Goal: Task Accomplishment & Management: Use online tool/utility

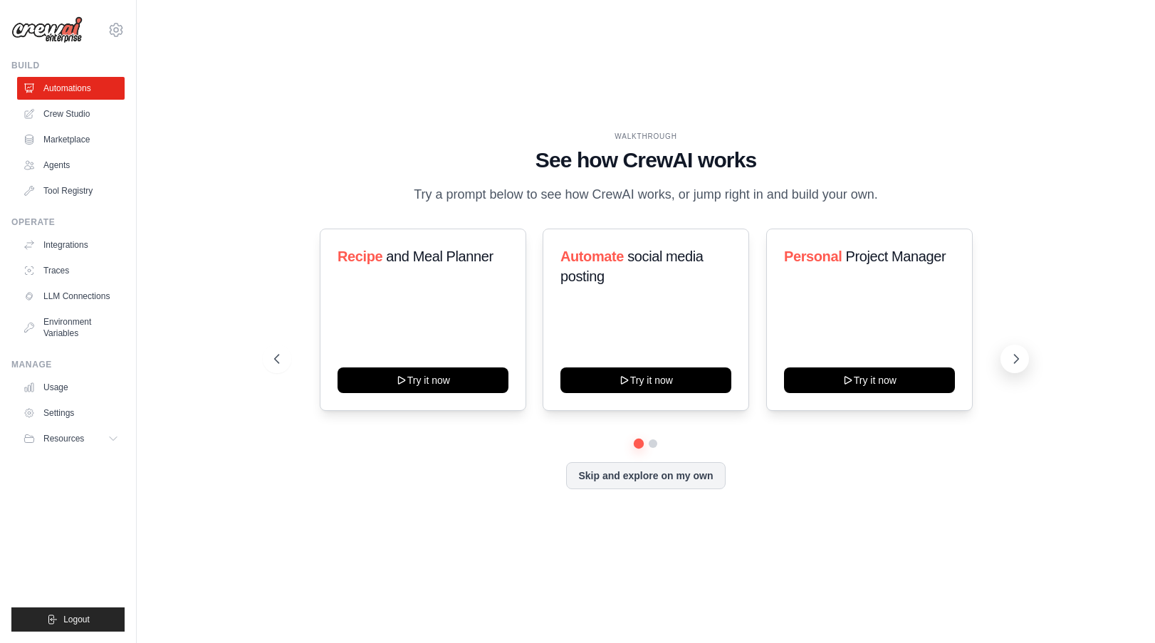
click at [1015, 362] on icon at bounding box center [1016, 359] width 14 height 14
click at [1011, 362] on icon at bounding box center [1016, 359] width 14 height 14
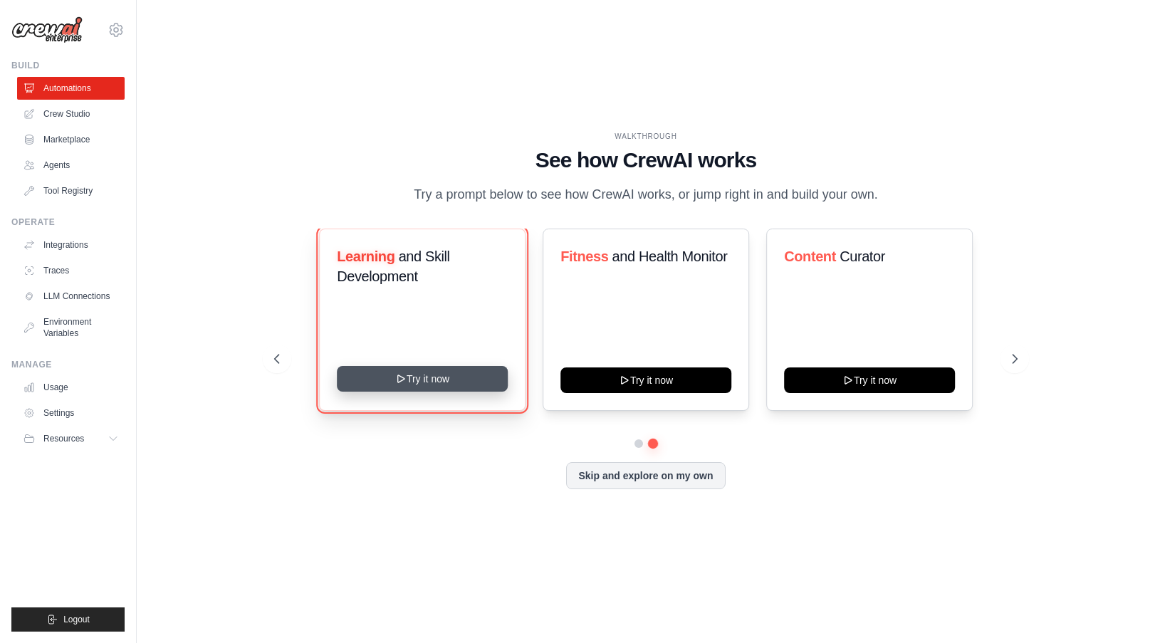
click at [464, 381] on button "Try it now" at bounding box center [423, 379] width 171 height 26
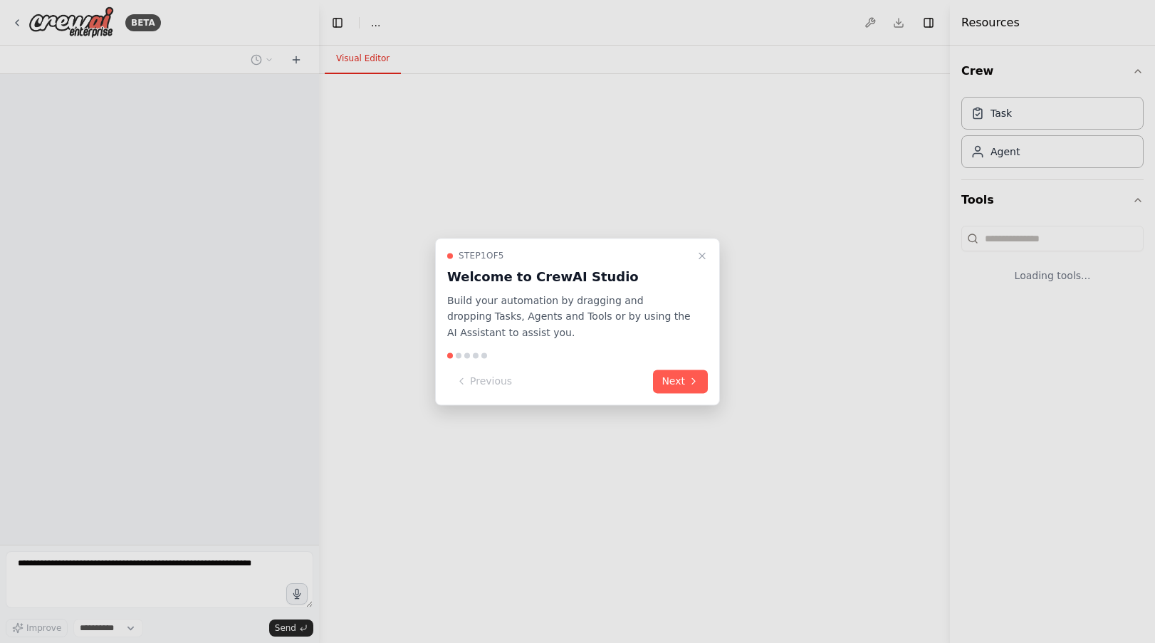
select select "****"
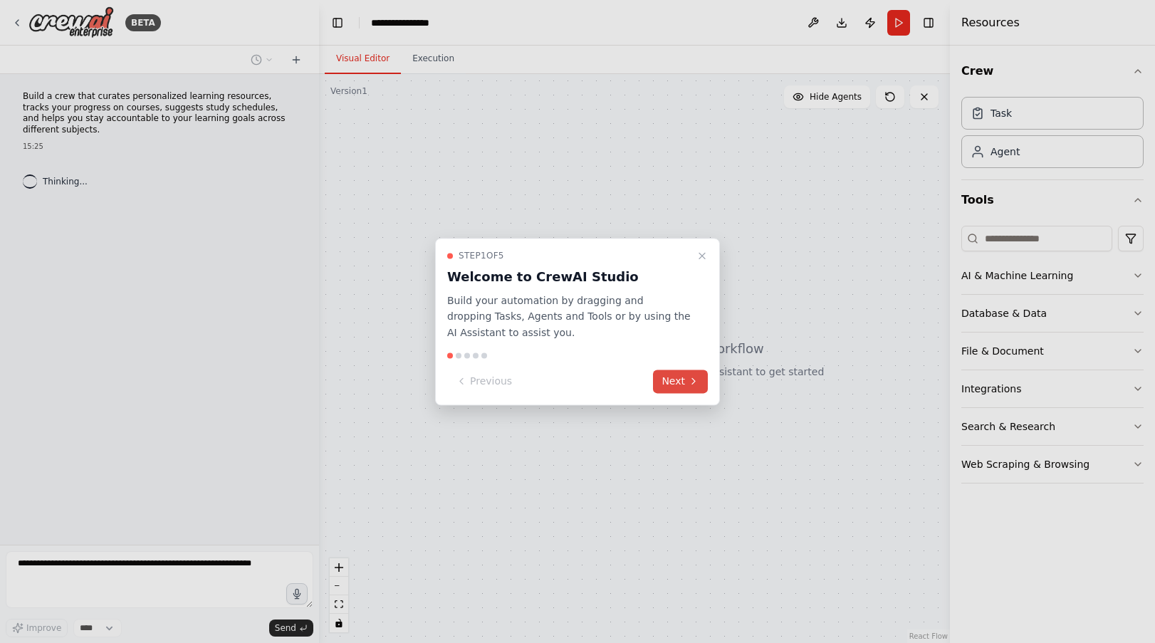
click at [695, 378] on icon at bounding box center [693, 381] width 11 height 11
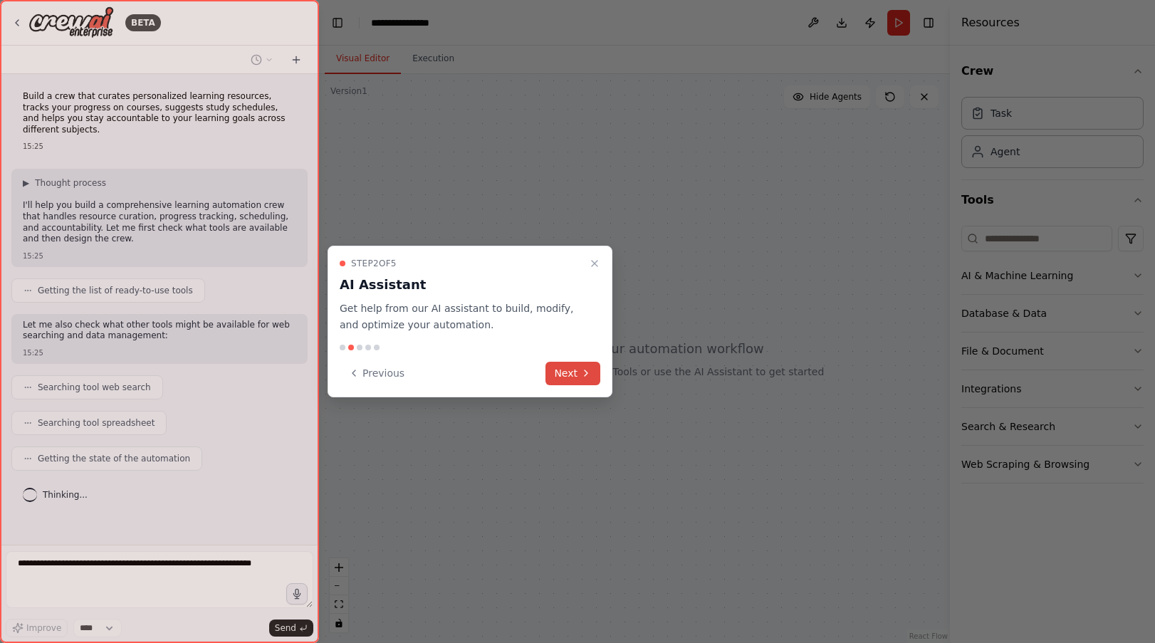
click at [587, 365] on button "Next" at bounding box center [572, 374] width 55 height 24
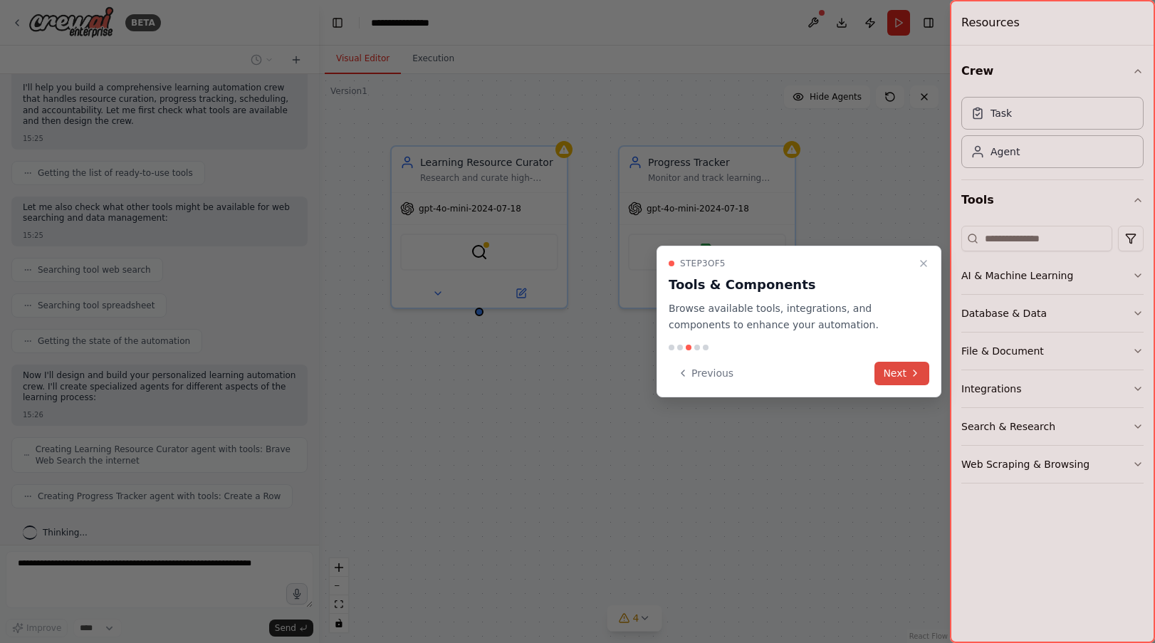
scroll to position [165, 0]
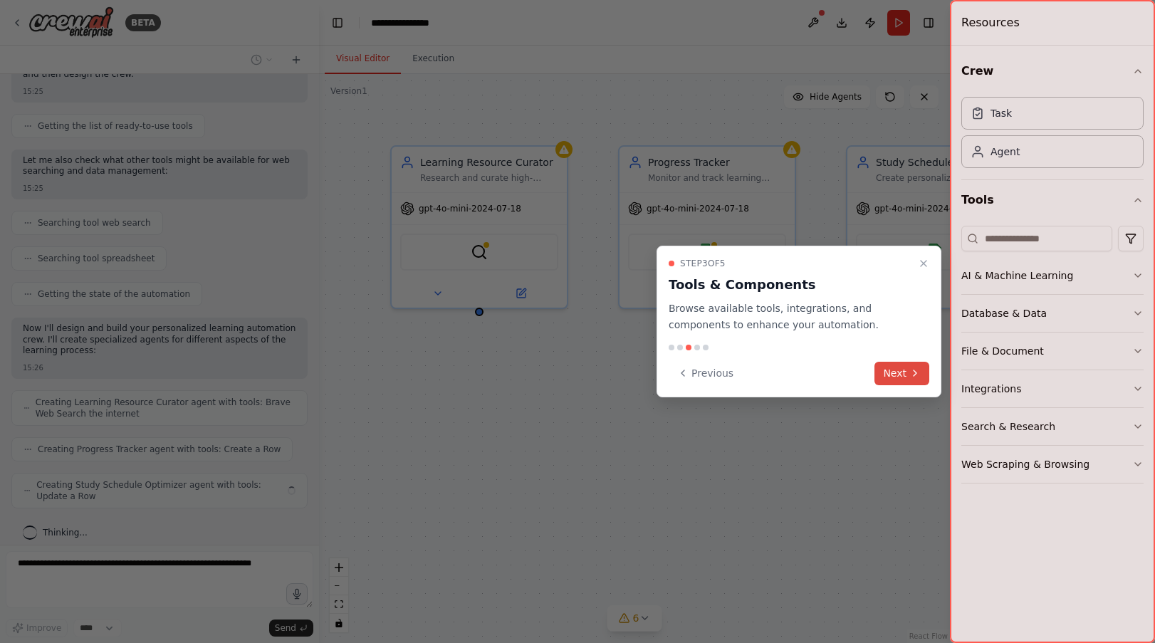
click at [894, 372] on button "Next" at bounding box center [902, 374] width 55 height 24
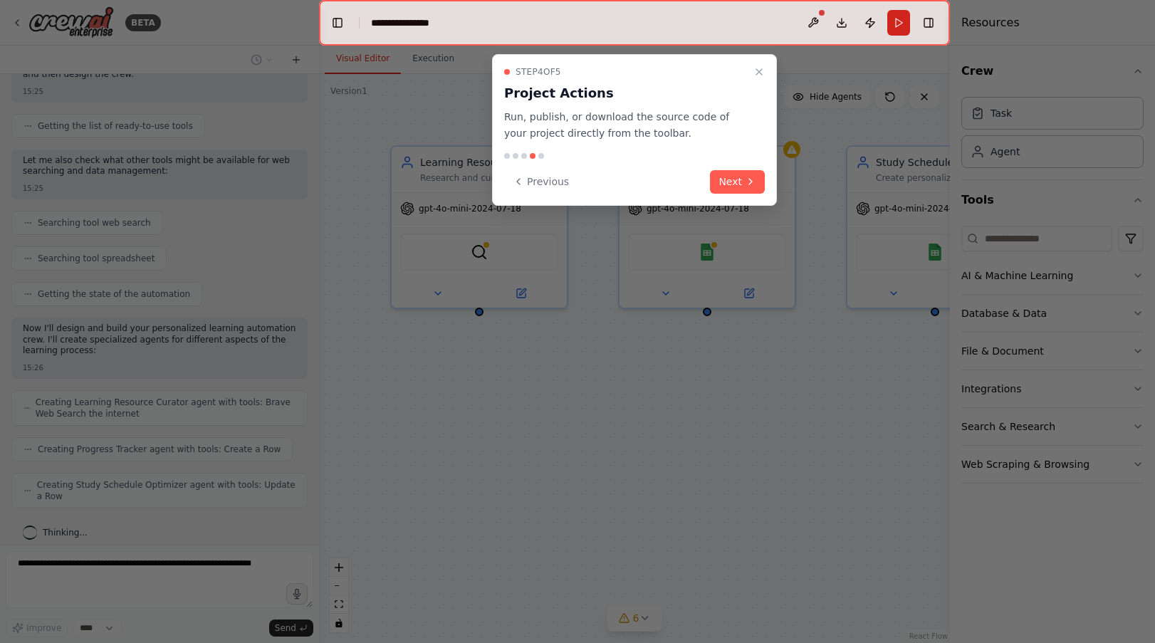
scroll to position [212, 0]
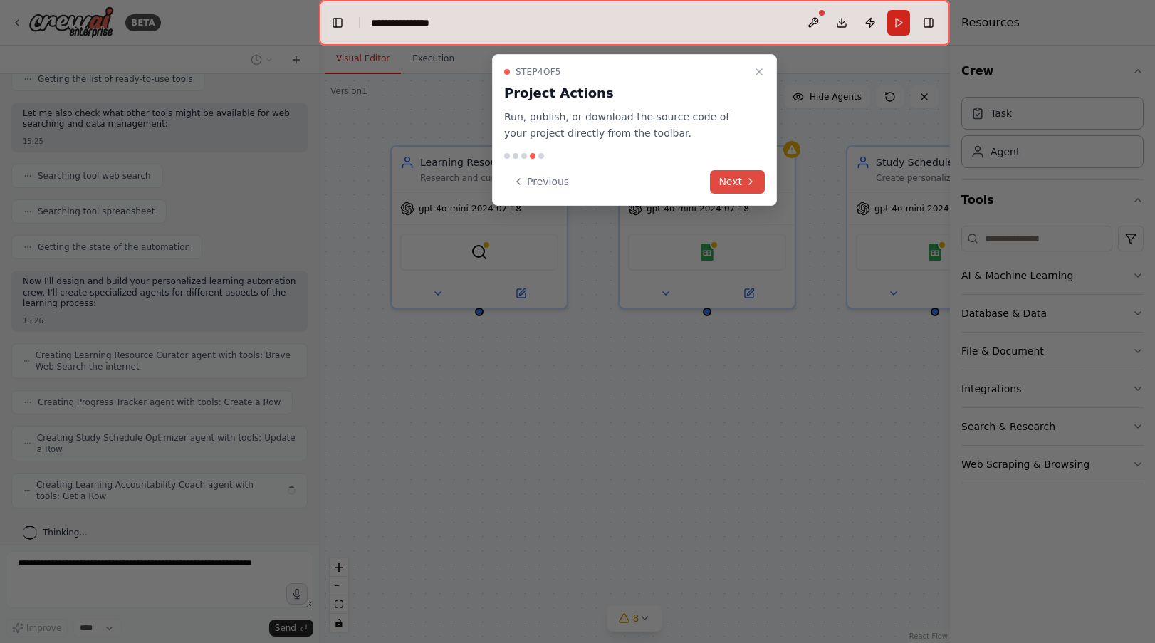
click at [731, 184] on button "Next" at bounding box center [737, 182] width 55 height 24
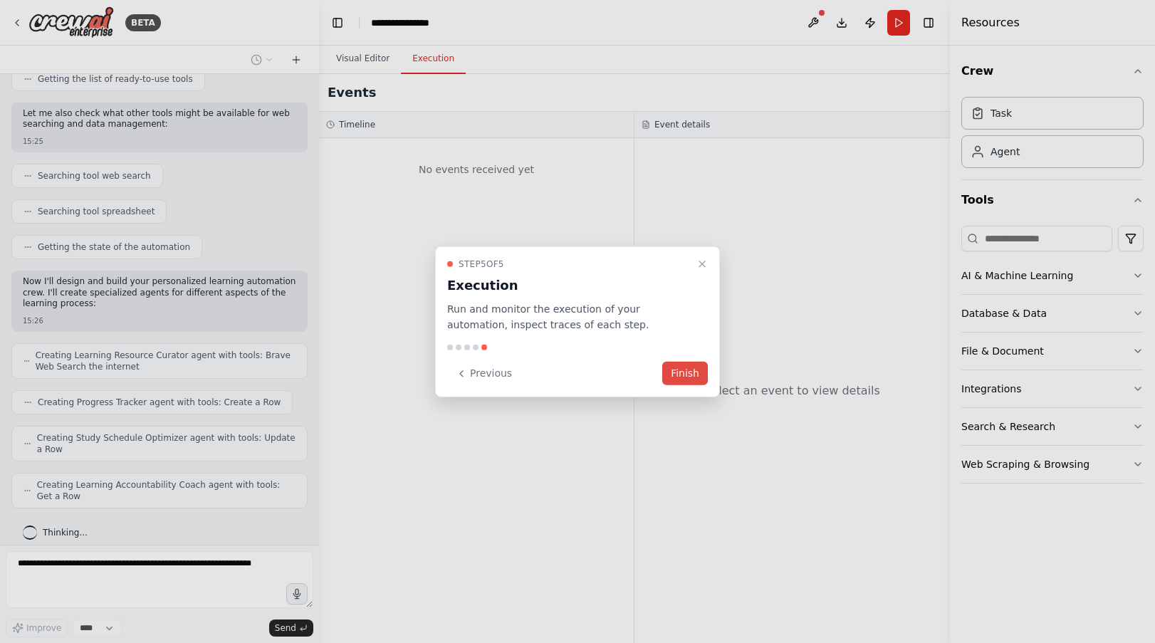
click at [677, 378] on button "Finish" at bounding box center [685, 374] width 46 height 24
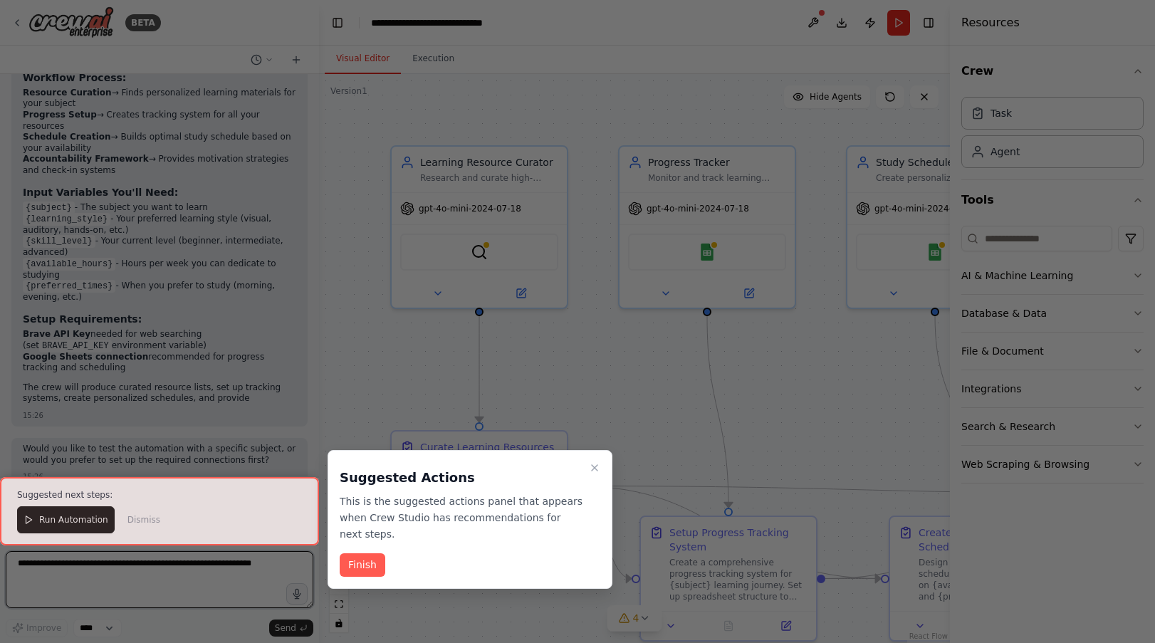
scroll to position [1225, 0]
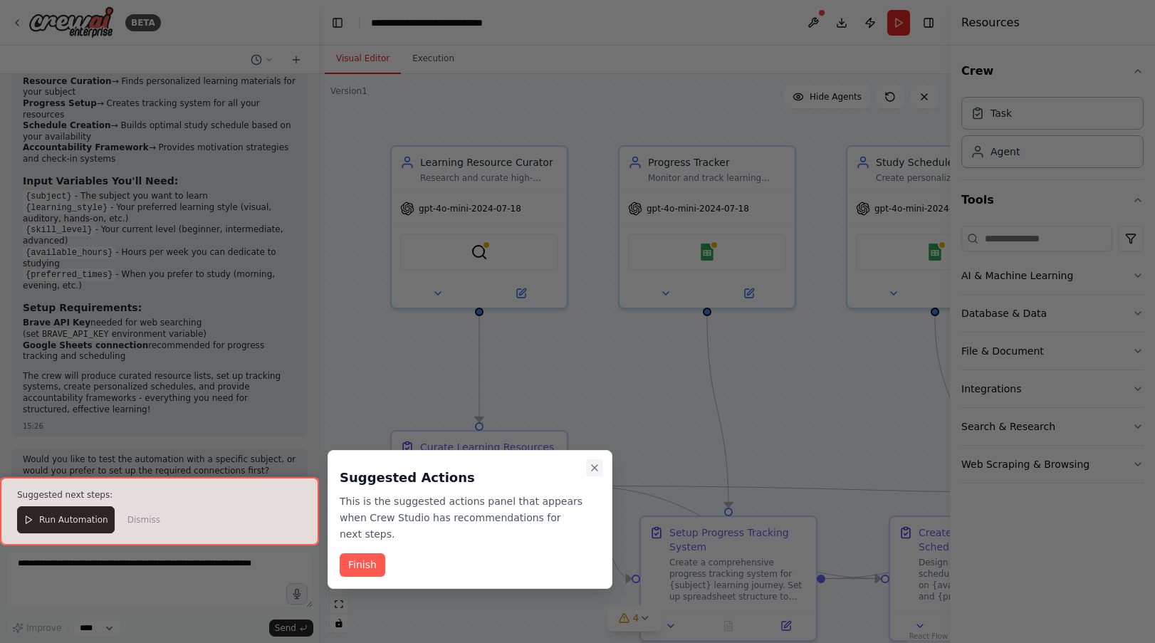
click at [586, 464] on button "Close walkthrough" at bounding box center [594, 467] width 17 height 17
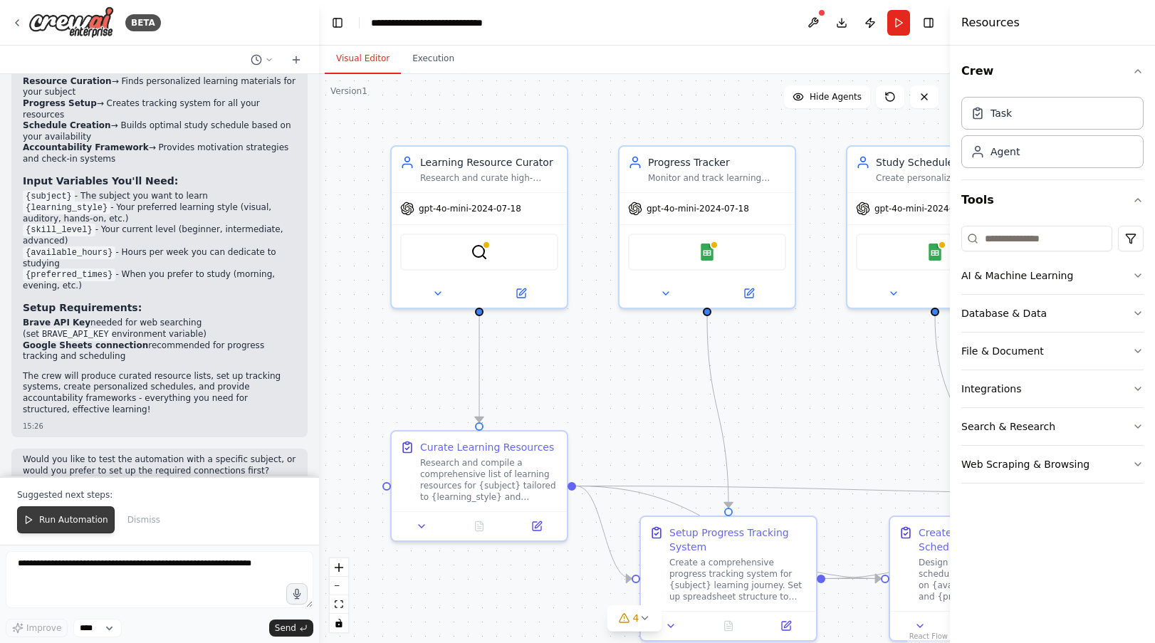
click at [82, 516] on span "Run Automation" at bounding box center [73, 519] width 69 height 11
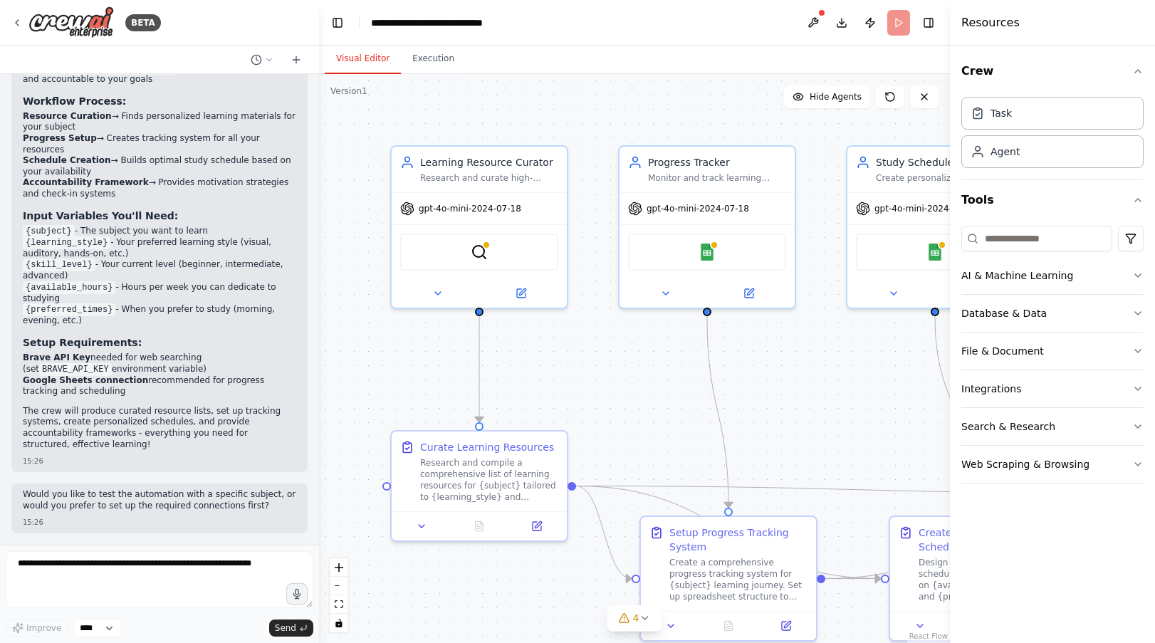
scroll to position [1157, 0]
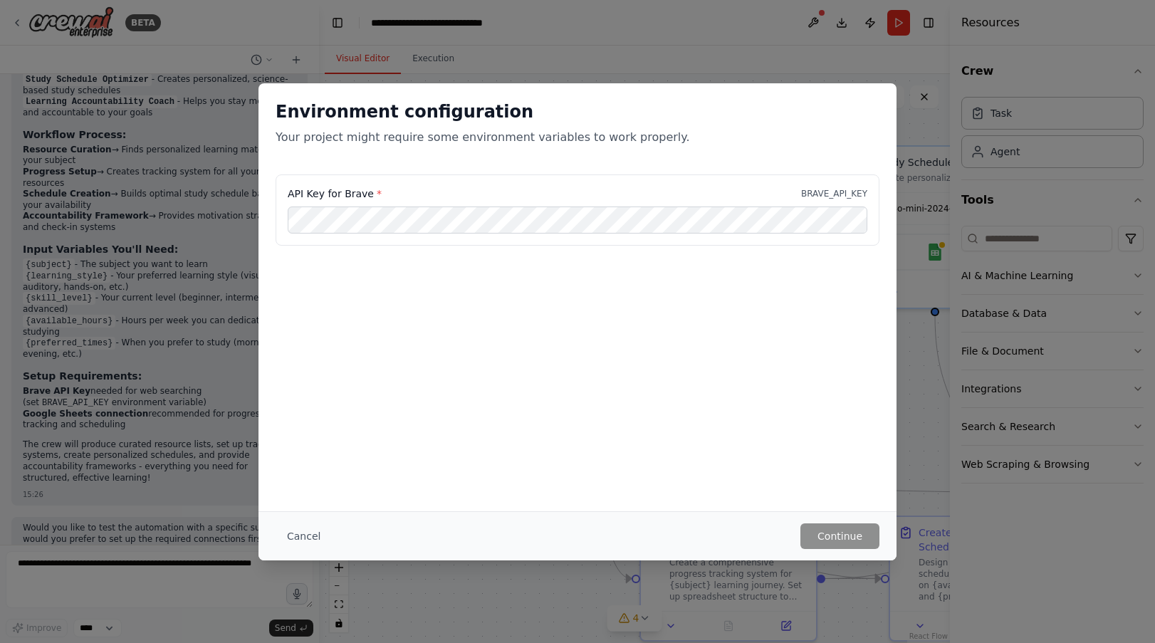
click at [302, 535] on button "Cancel" at bounding box center [304, 536] width 56 height 26
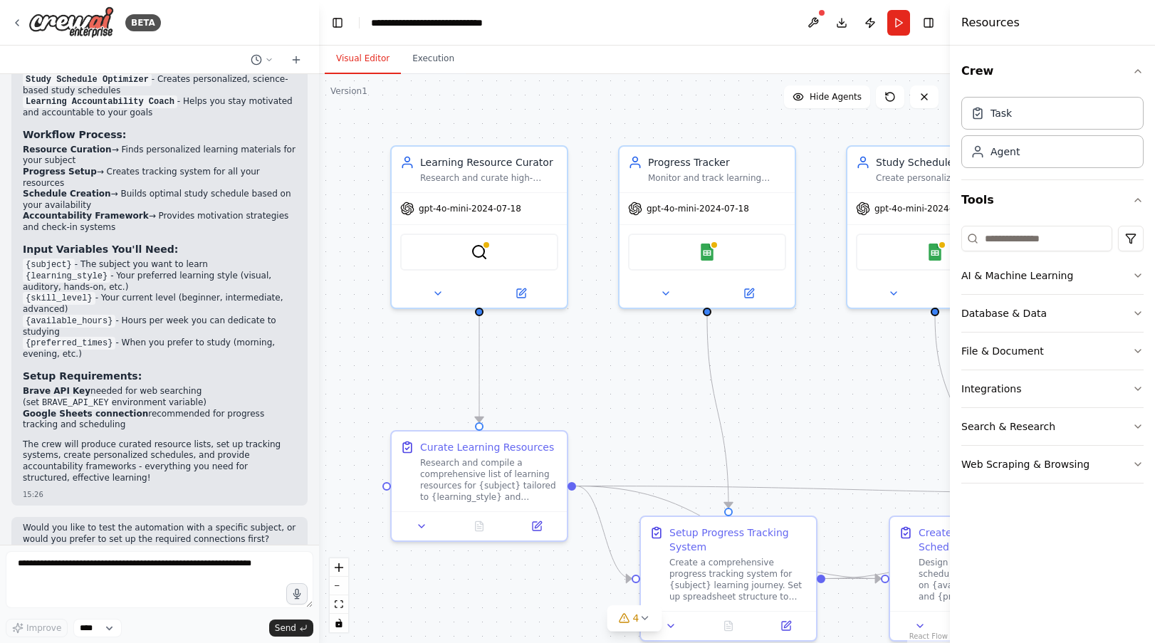
click at [128, 550] on div "15:26" at bounding box center [159, 555] width 273 height 11
click at [406, 58] on button "Execution" at bounding box center [433, 59] width 65 height 30
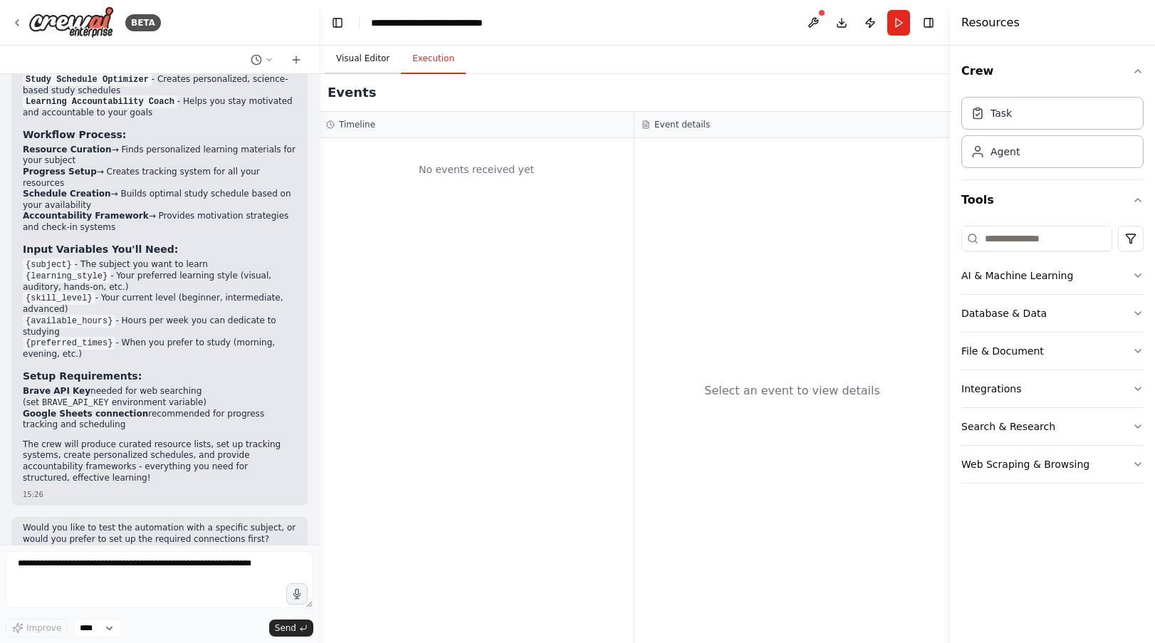
click at [353, 61] on button "Visual Editor" at bounding box center [363, 59] width 76 height 30
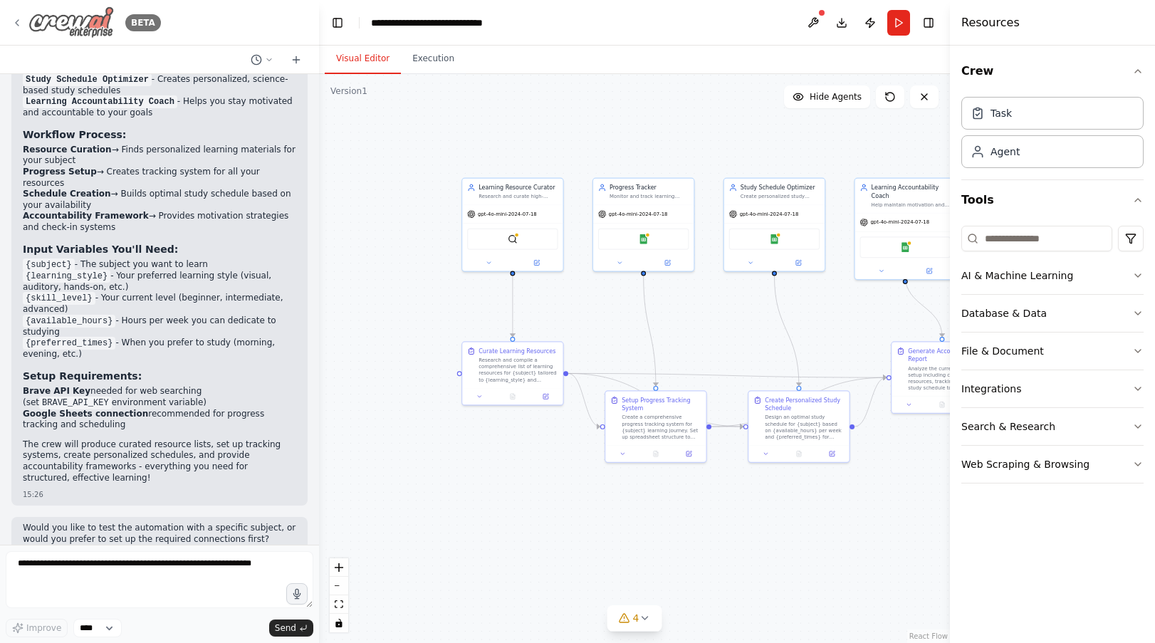
click at [21, 21] on icon at bounding box center [16, 22] width 11 height 11
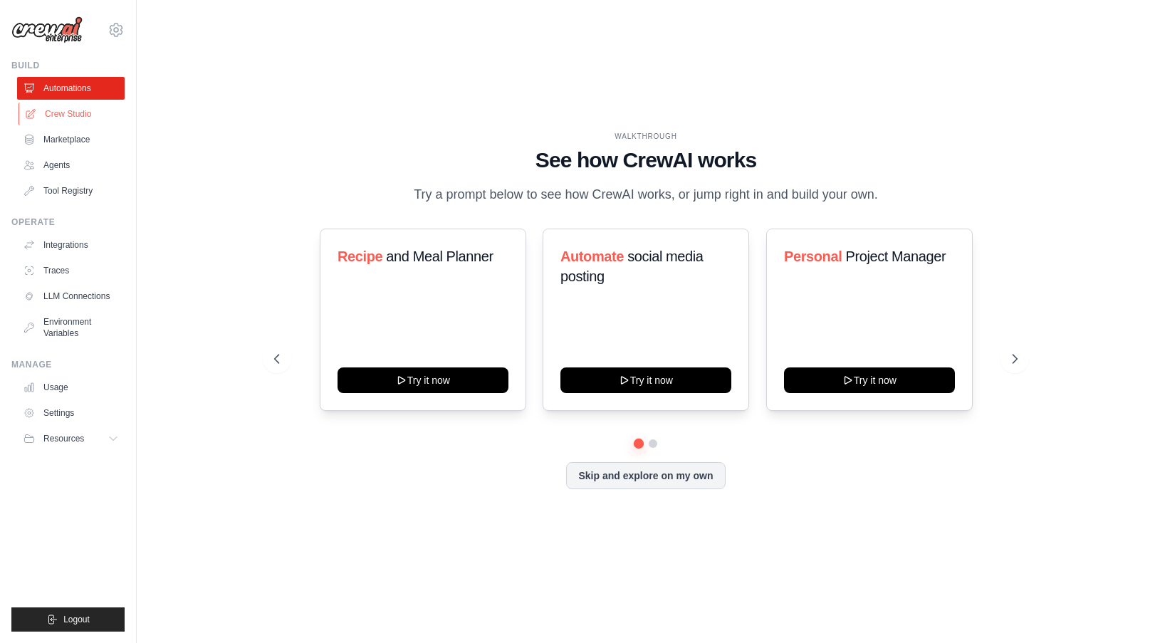
click at [77, 115] on link "Crew Studio" at bounding box center [73, 114] width 108 height 23
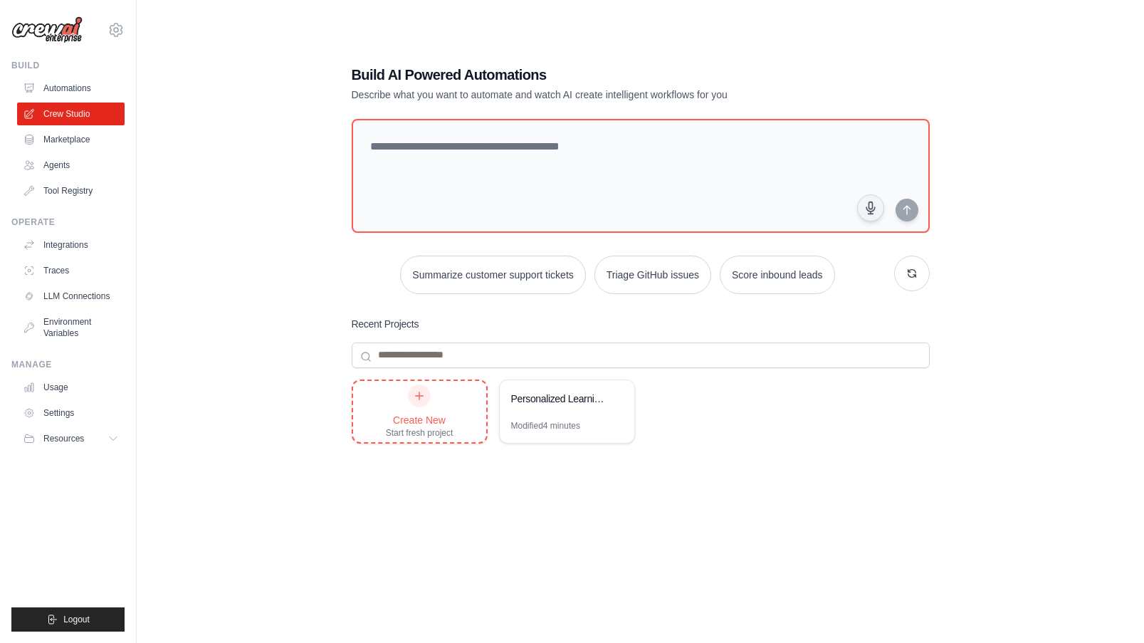
click at [434, 417] on div "Create New" at bounding box center [420, 420] width 68 height 14
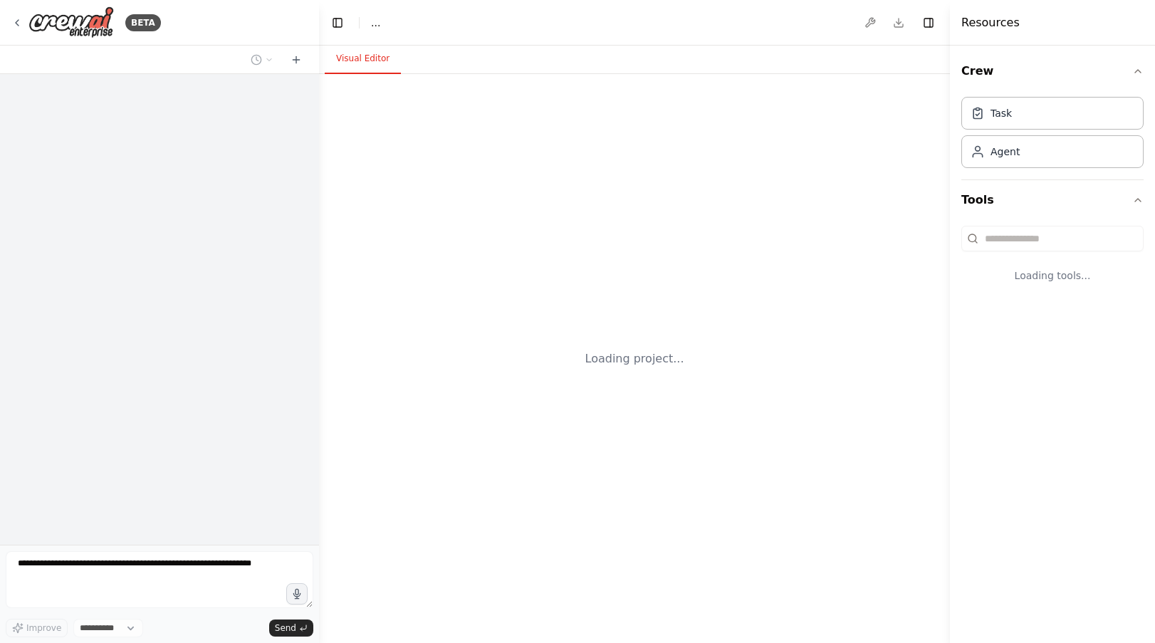
select select "****"
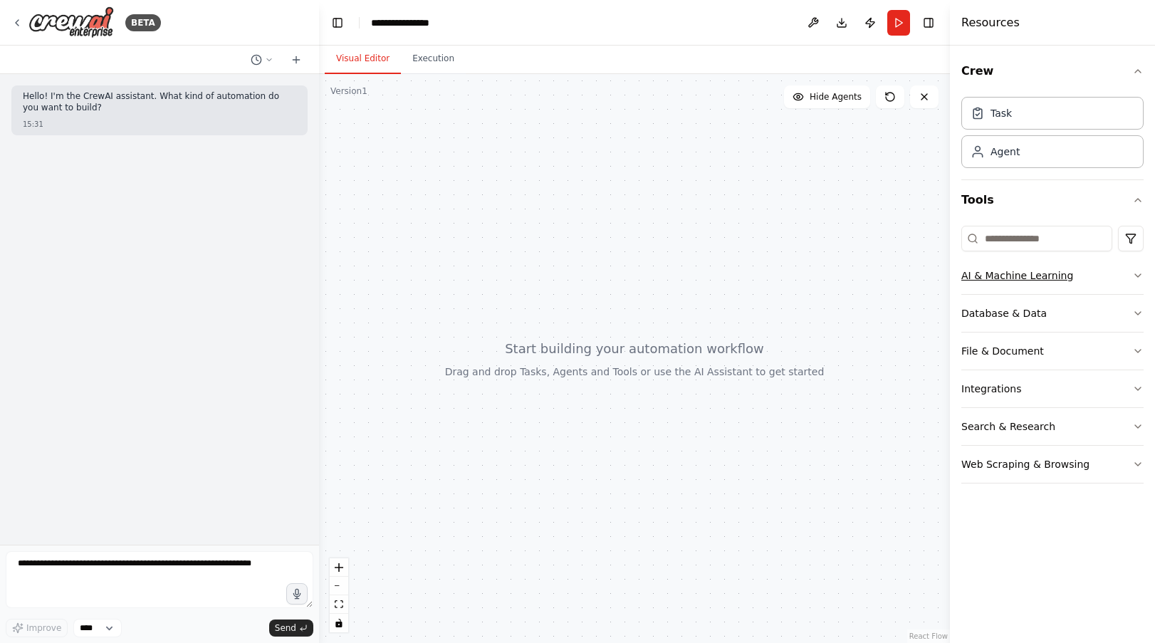
click at [1135, 278] on icon "button" at bounding box center [1137, 275] width 11 height 11
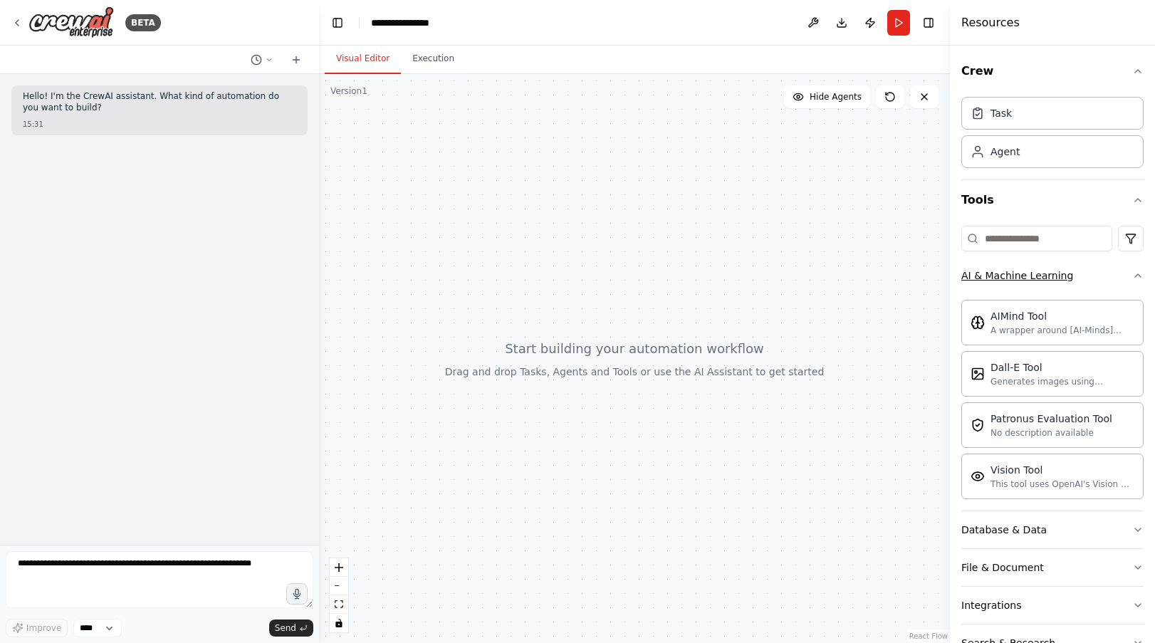
click at [1135, 278] on div "Crew Task Agent Tools AI & Machine Learning AIMind Tool A wrapper around [AI-Mi…" at bounding box center [1052, 344] width 205 height 597
click at [1132, 272] on icon "button" at bounding box center [1137, 275] width 11 height 11
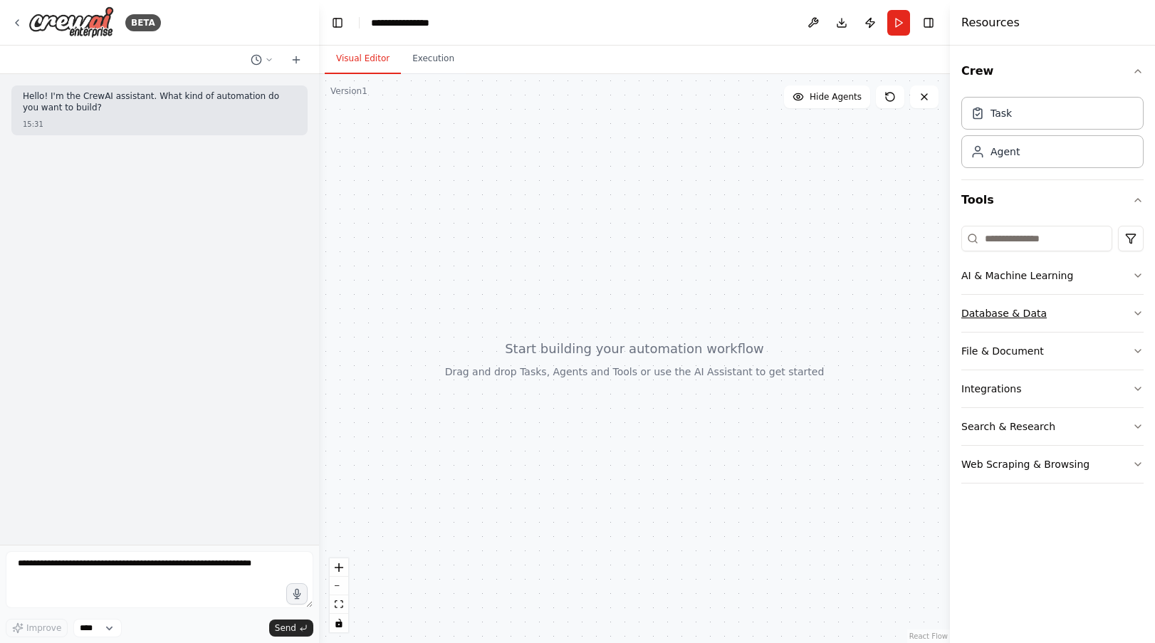
click at [1139, 313] on icon "button" at bounding box center [1137, 313] width 11 height 11
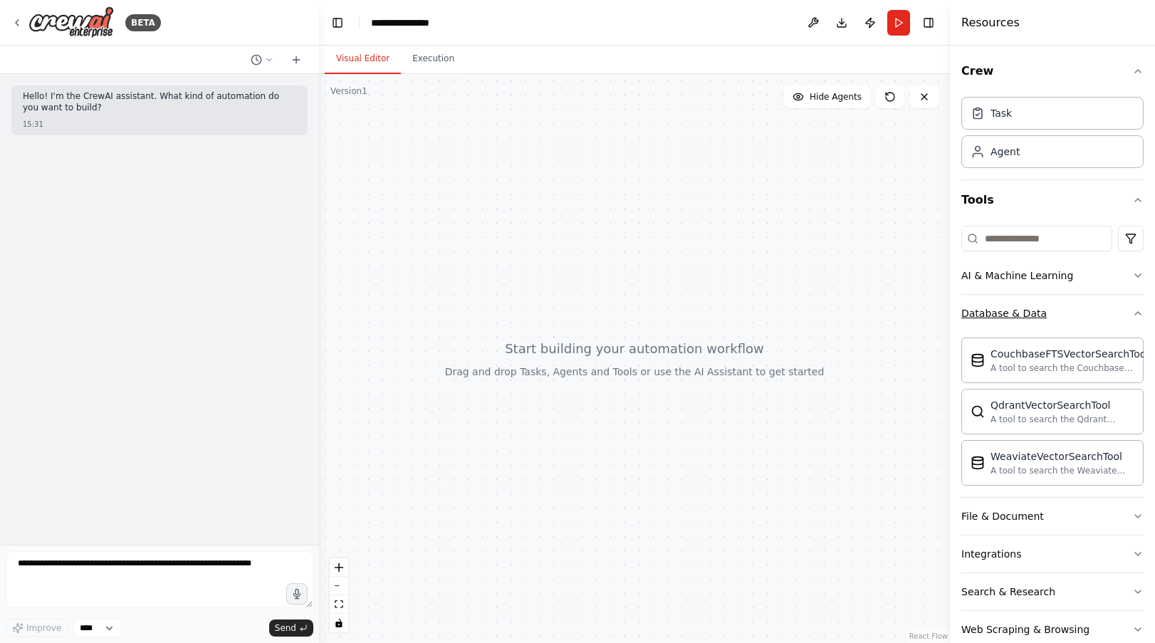
click at [1139, 313] on div "Crew Task Agent Tools AI & Machine Learning Database & Data CouchbaseFTSVectorS…" at bounding box center [1052, 344] width 205 height 597
click at [1132, 311] on icon "button" at bounding box center [1137, 313] width 11 height 11
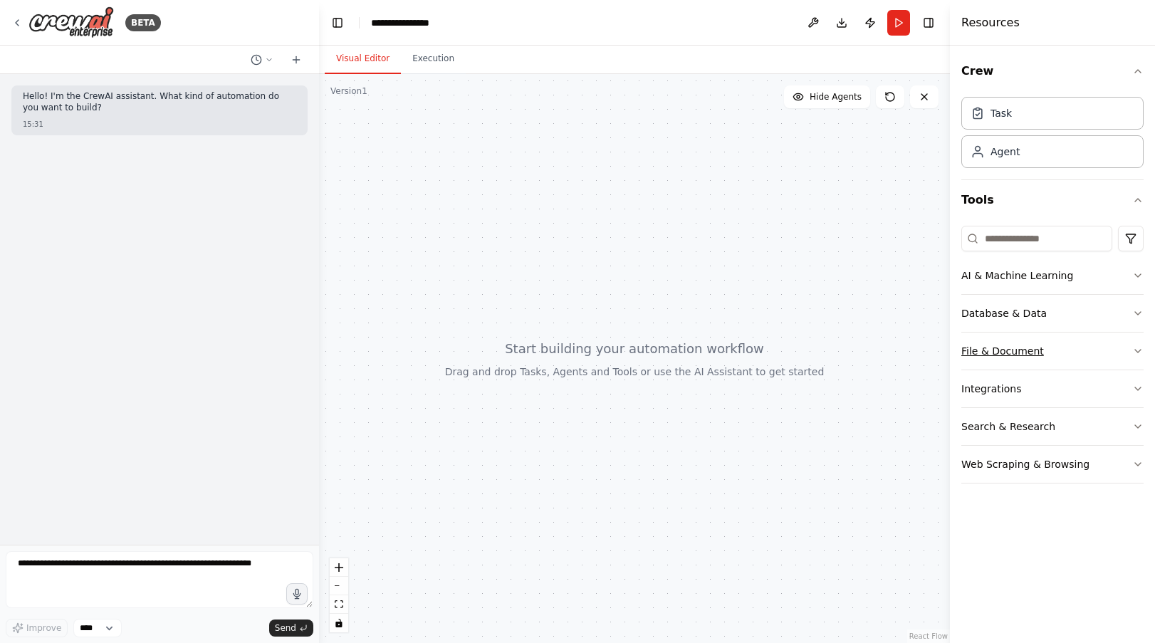
click at [1135, 350] on icon "button" at bounding box center [1137, 350] width 11 height 11
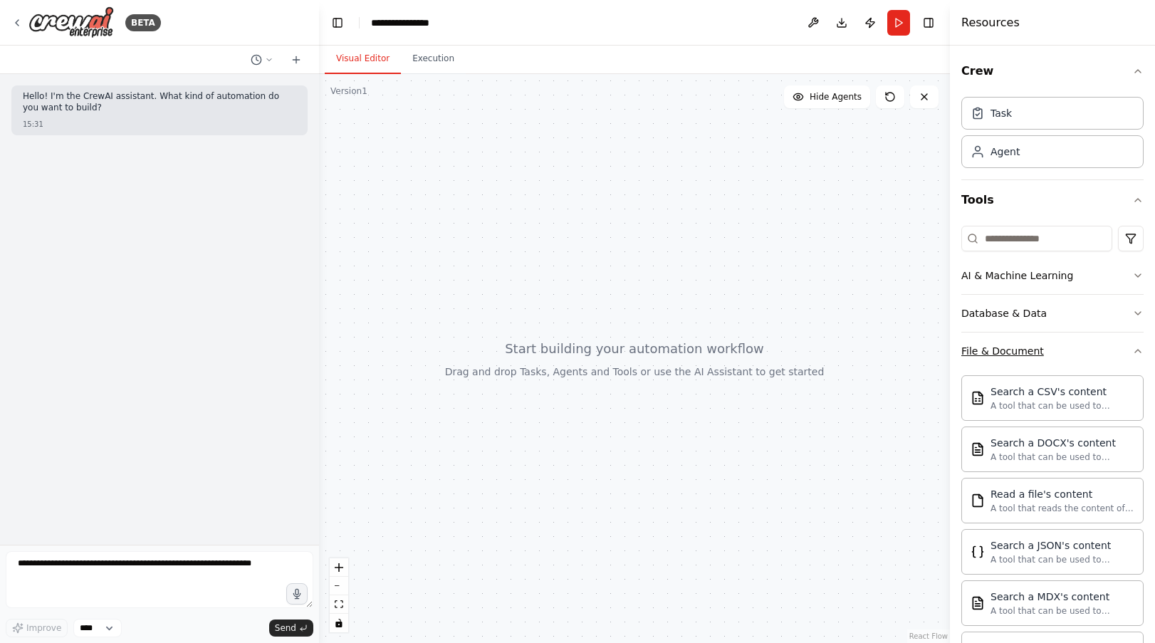
click at [1135, 350] on div "Crew Task Agent Tools AI & Machine Learning Database & Data File & Document Sea…" at bounding box center [1052, 344] width 205 height 597
click at [1132, 349] on icon "button" at bounding box center [1137, 350] width 11 height 11
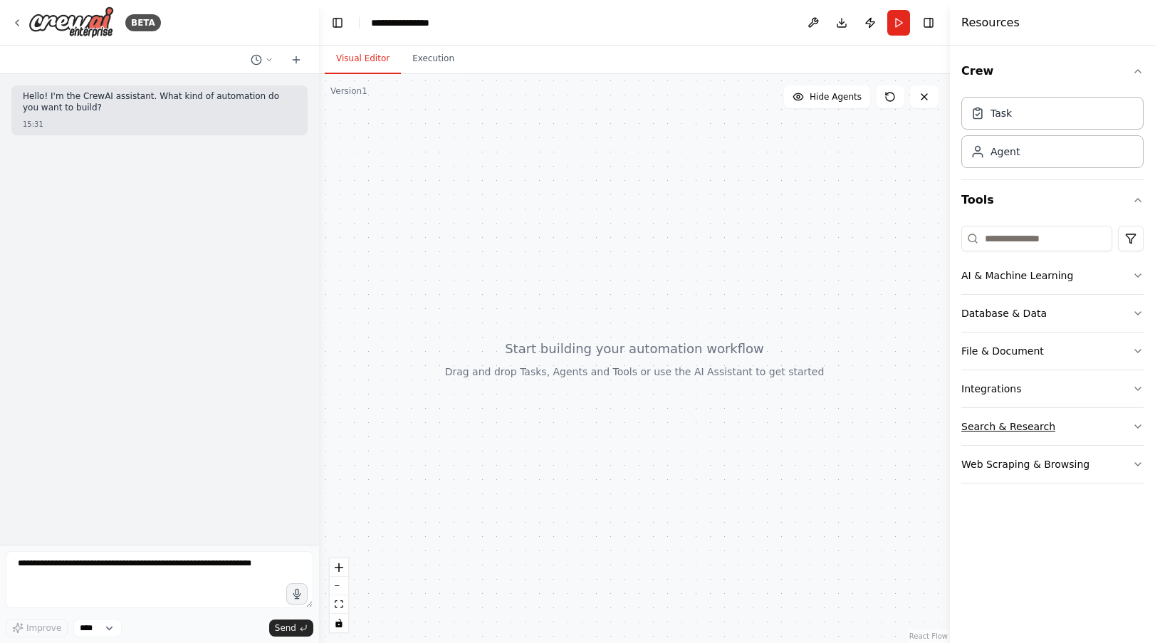
click at [1137, 423] on icon "button" at bounding box center [1137, 426] width 11 height 11
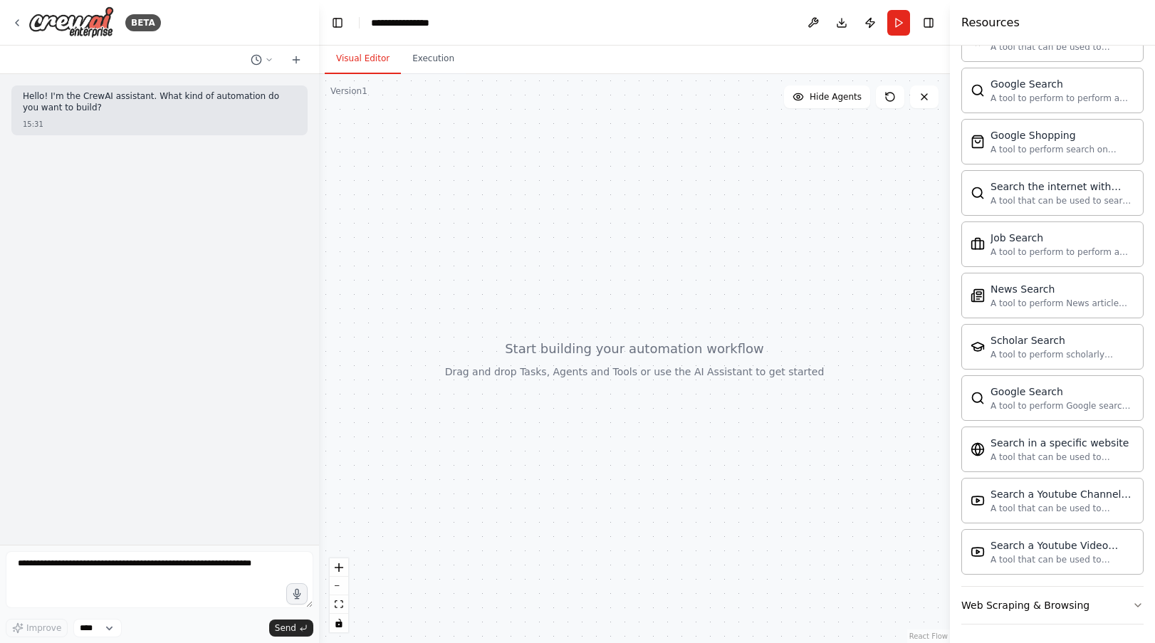
scroll to position [592, 0]
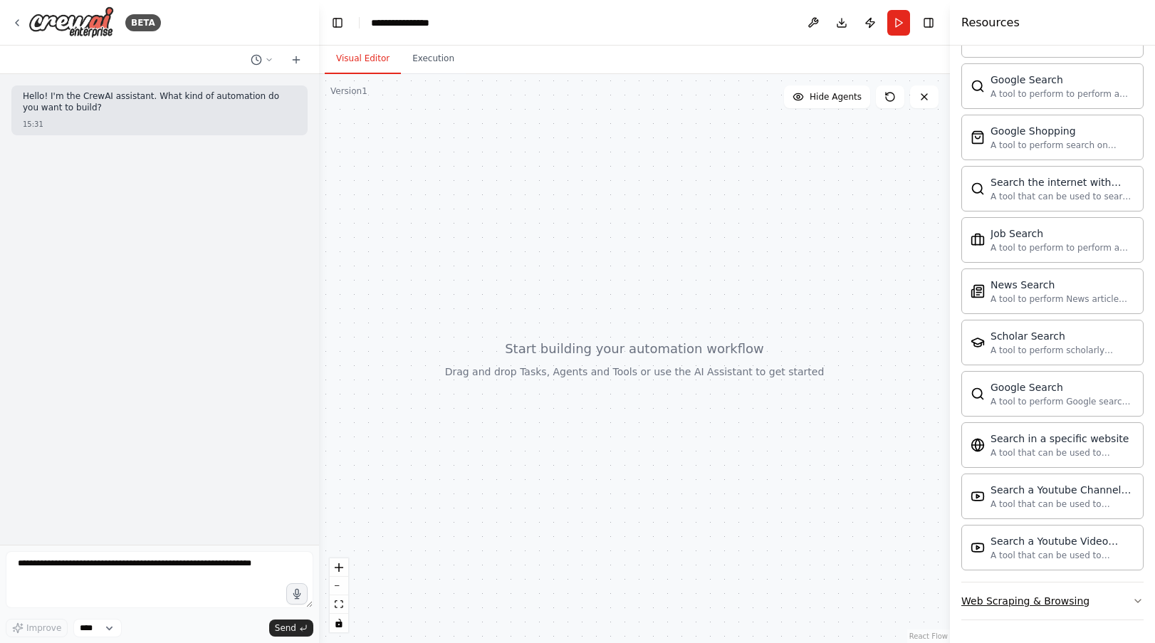
click at [1132, 597] on icon "button" at bounding box center [1137, 600] width 11 height 11
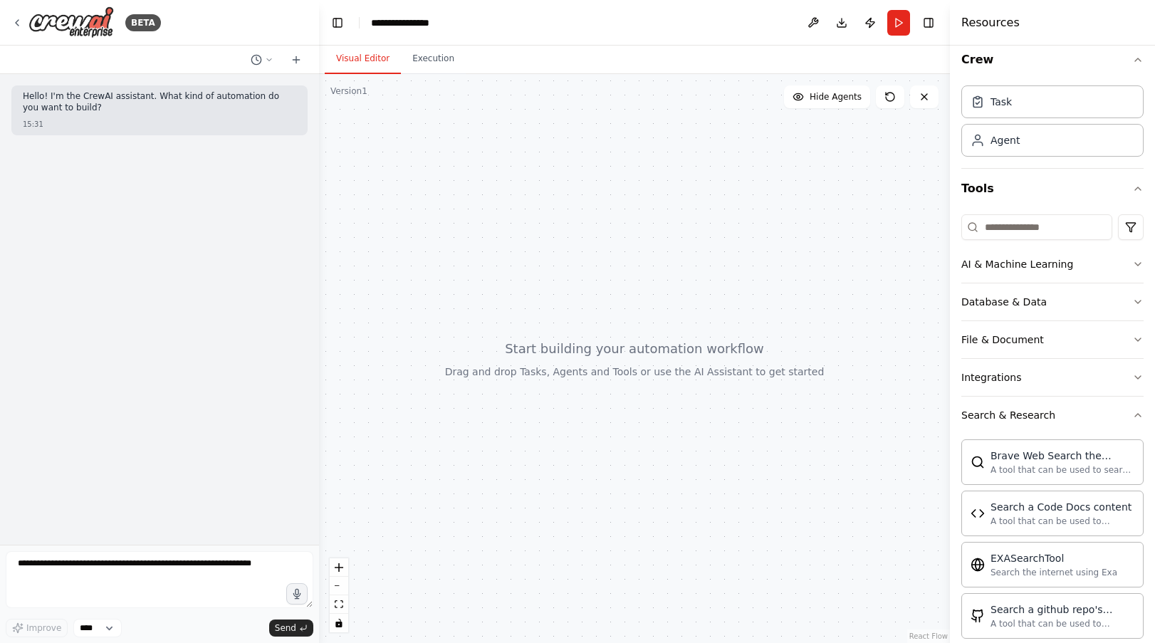
scroll to position [0, 0]
